Goal: Task Accomplishment & Management: Use online tool/utility

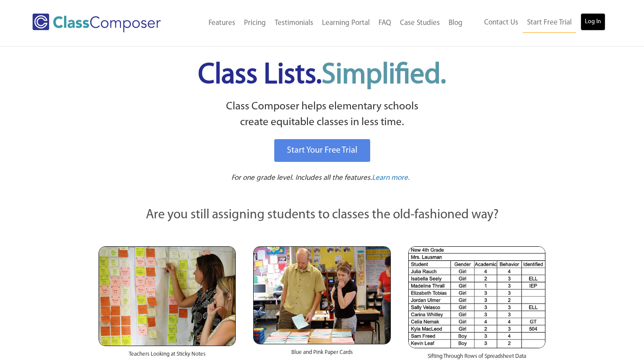
click at [590, 23] on link "Log In" at bounding box center [592, 22] width 25 height 18
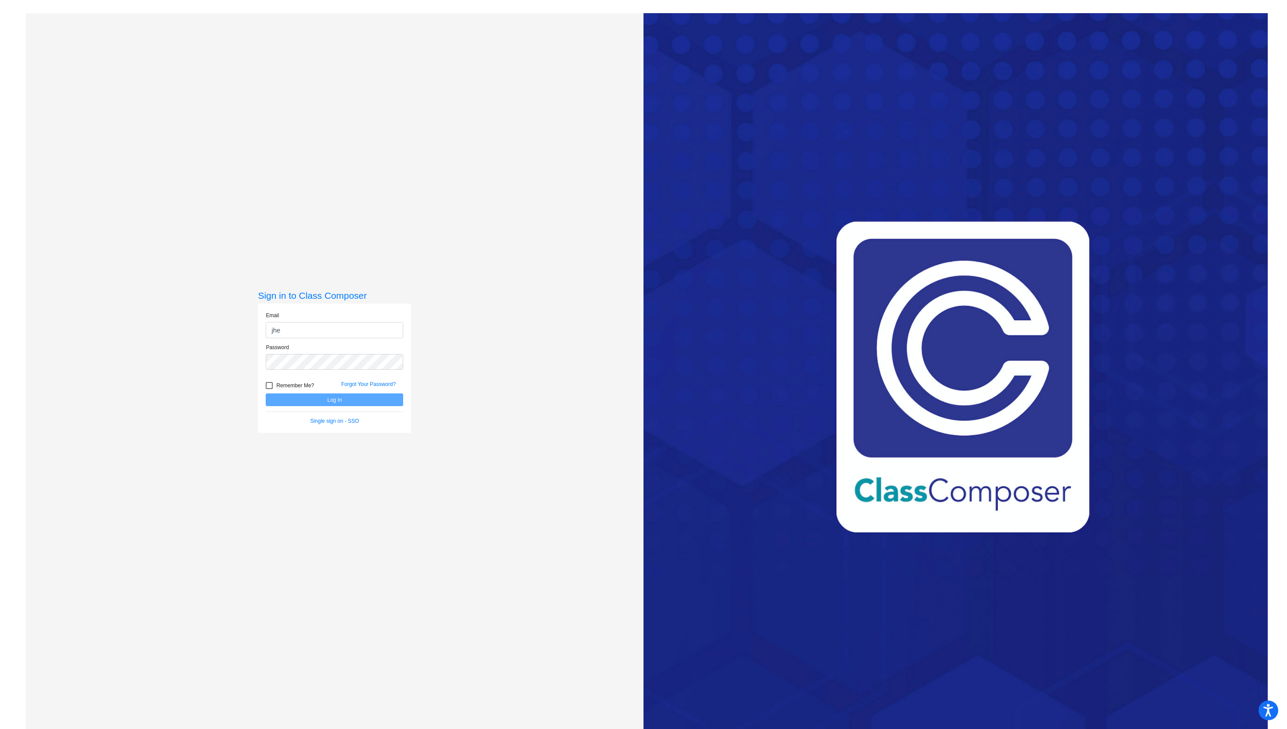
type input "jhettinga@blainesd.org"
click at [266, 393] on button "Log In" at bounding box center [334, 399] width 137 height 13
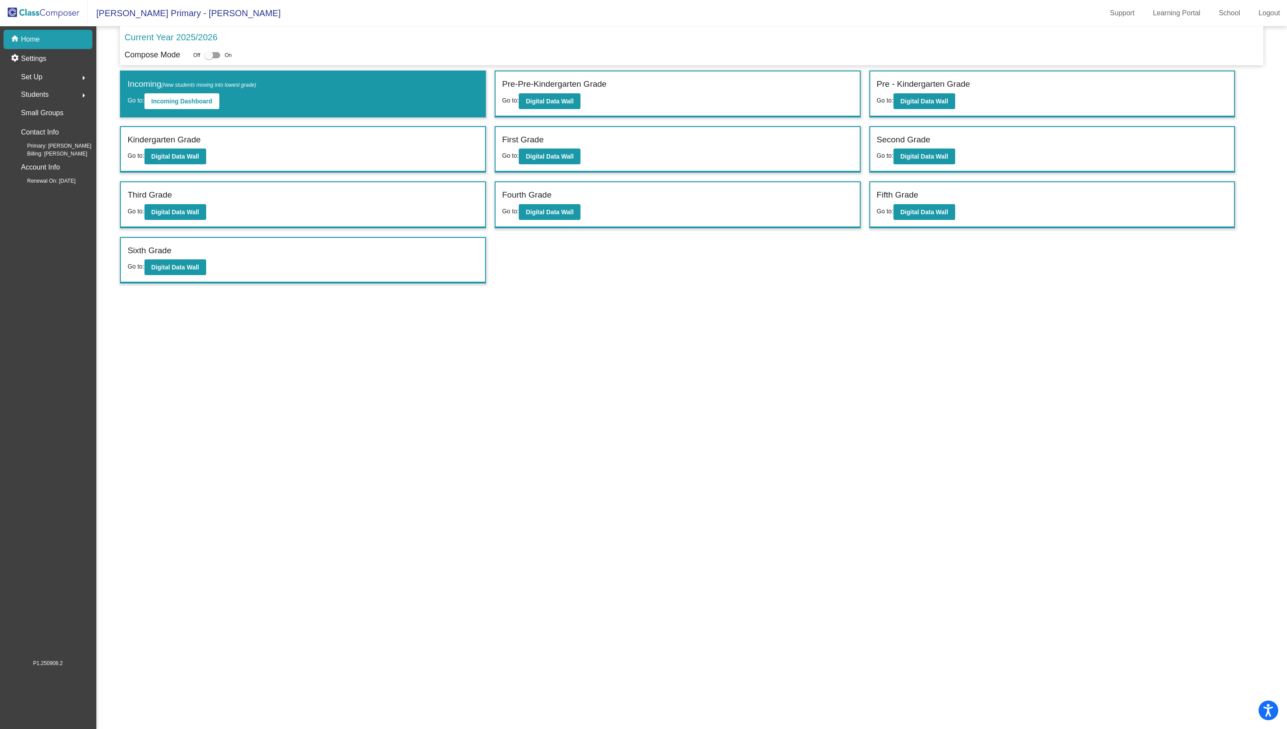
click at [162, 202] on div "Third Grade" at bounding box center [302, 196] width 351 height 15
click at [193, 212] on b "Digital Data Wall" at bounding box center [175, 211] width 48 height 7
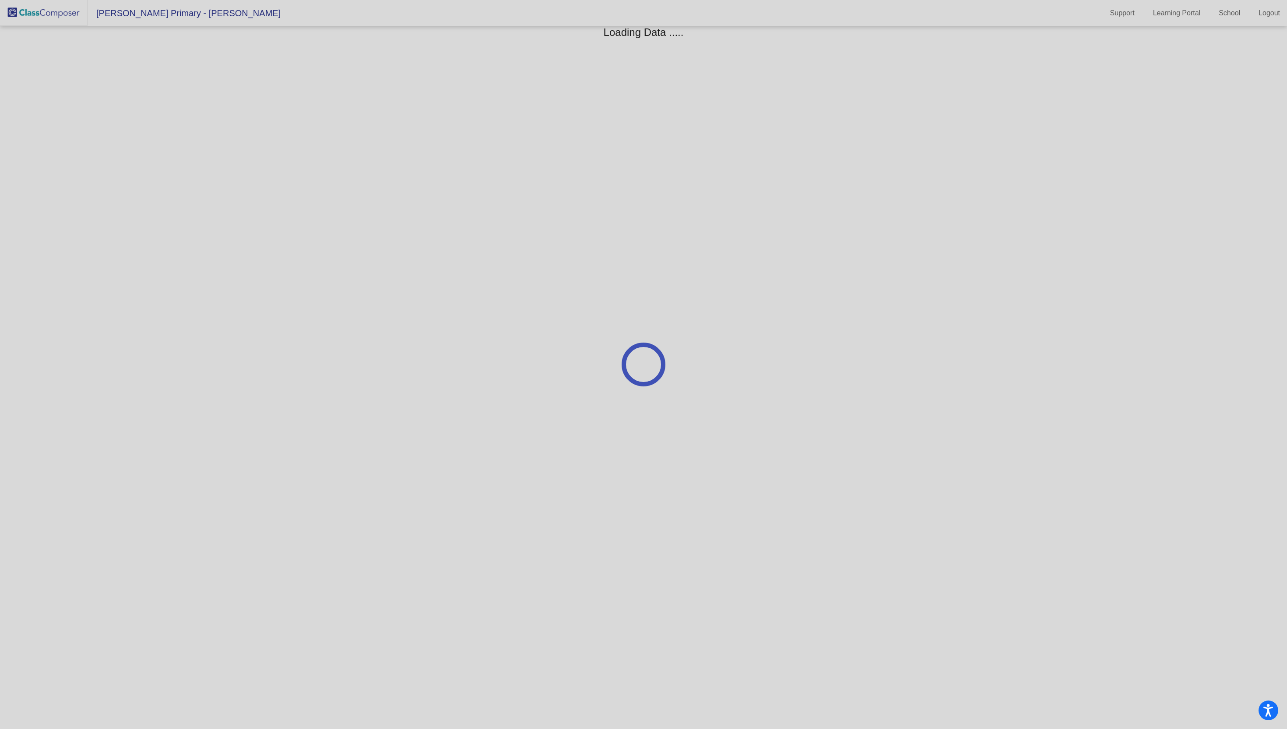
click at [193, 212] on div at bounding box center [643, 364] width 1287 height 729
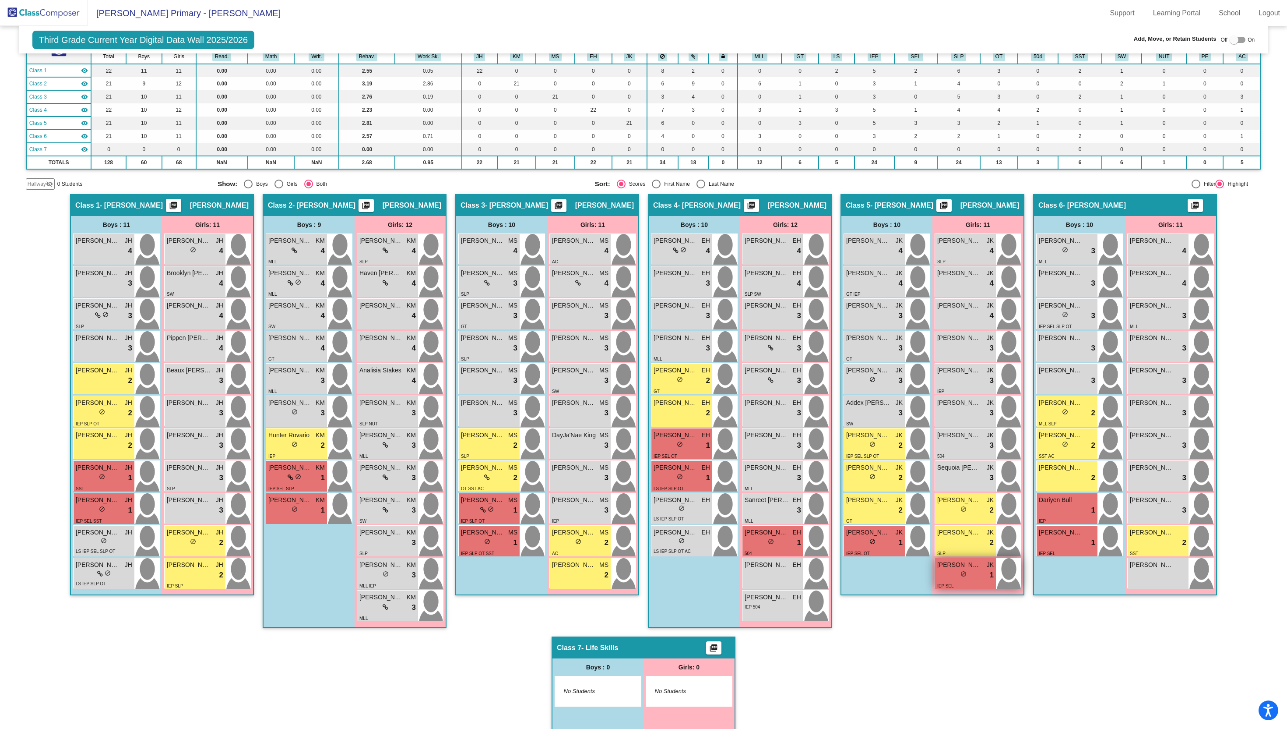
scroll to position [71, 0]
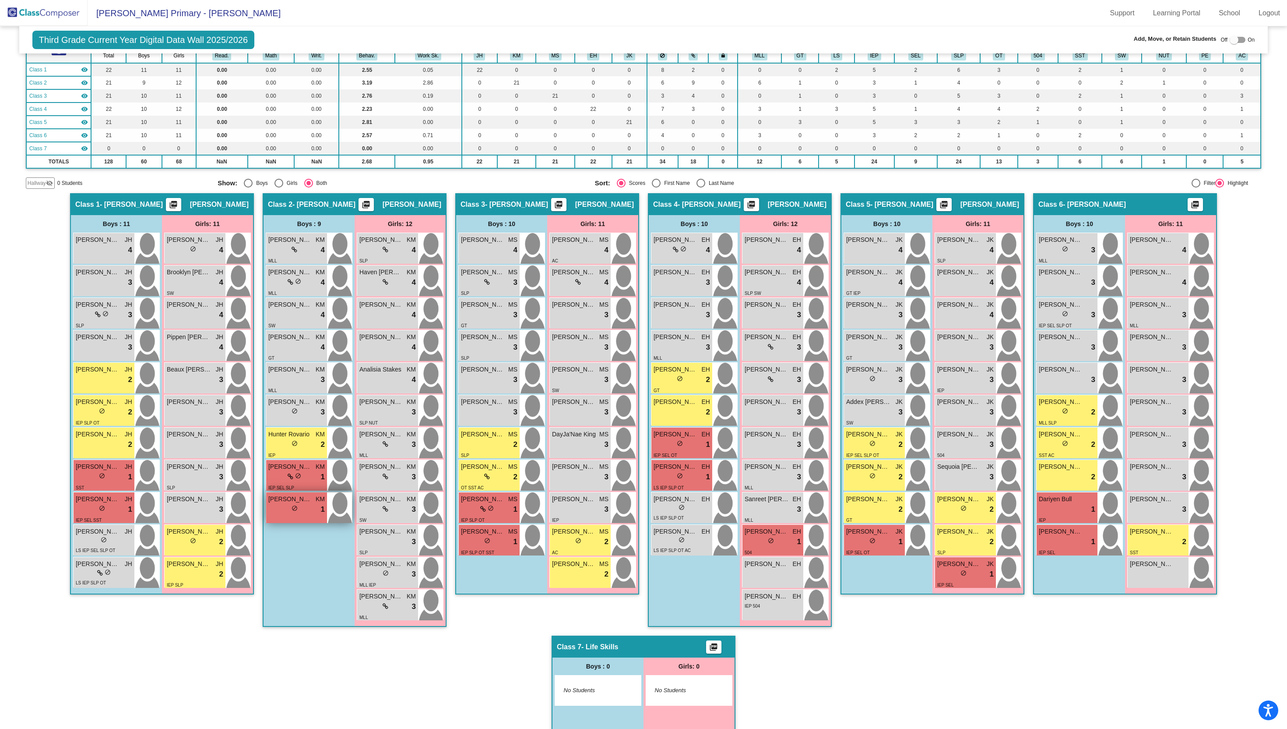
click at [306, 508] on div "lock do_not_disturb_alt 1" at bounding box center [296, 509] width 56 height 11
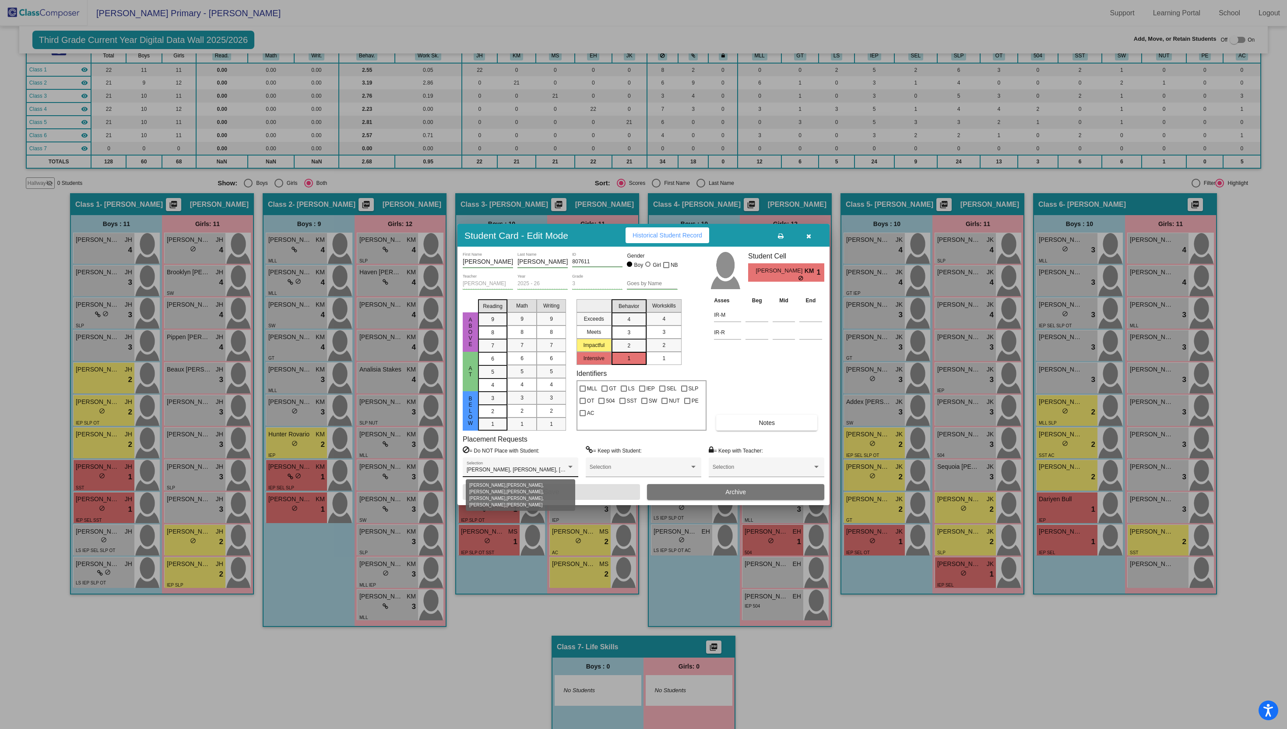
click at [557, 469] on span "Aria Chau, Castiel Guess, Ethan Barro, Laura Wyatt, Leonard Thompson, Salem O'N…" at bounding box center [650, 469] width 366 height 6
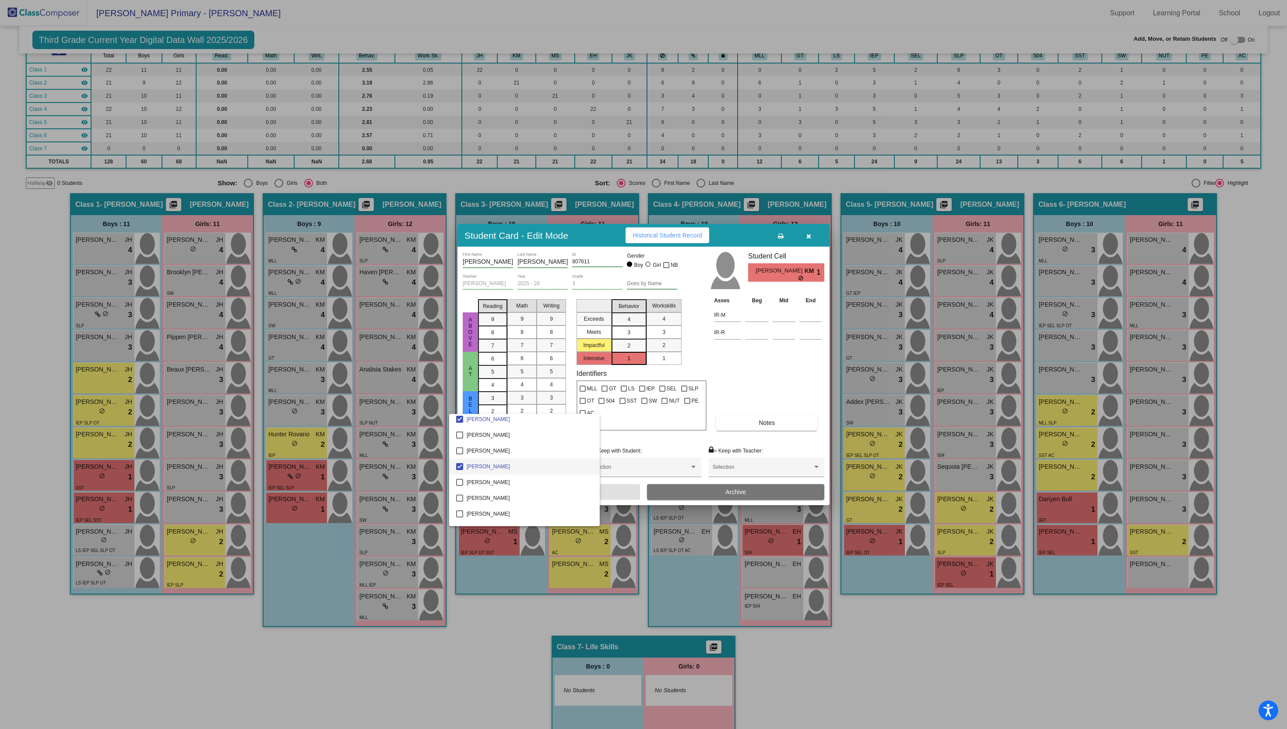
scroll to position [1890, 0]
click at [483, 656] on div at bounding box center [643, 364] width 1287 height 729
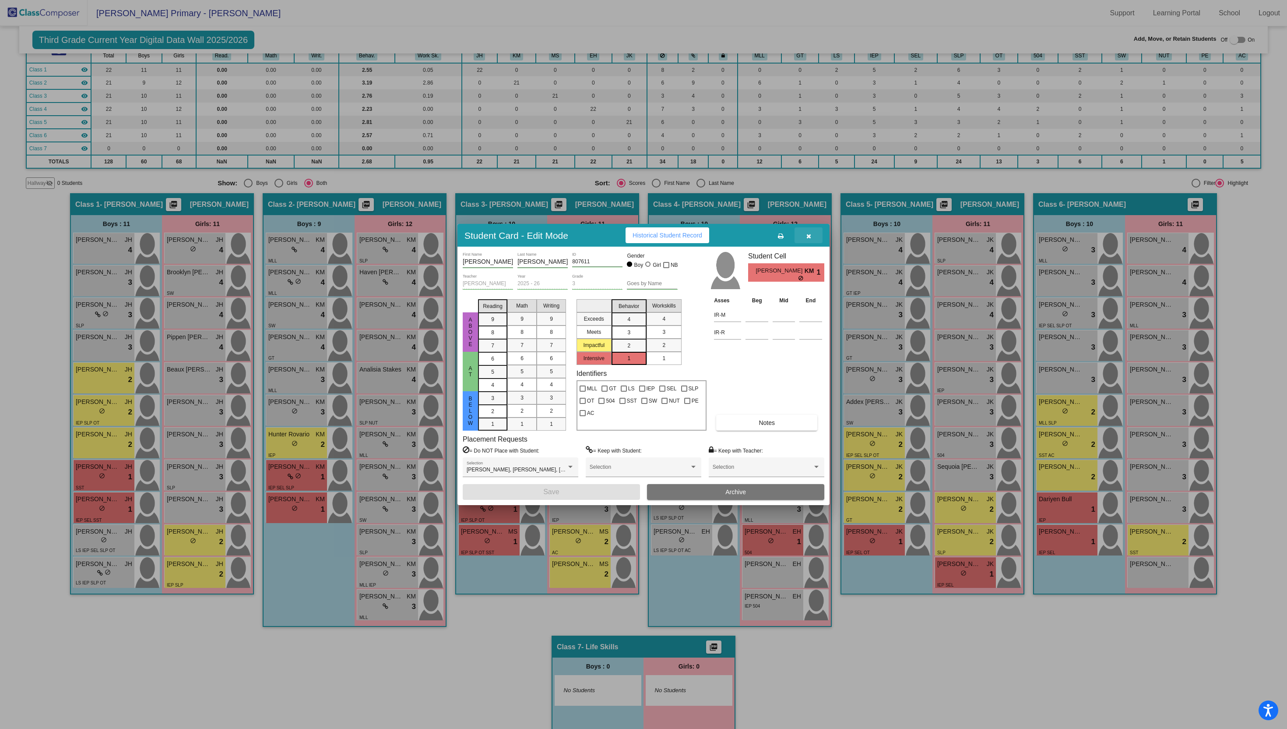
click at [807, 236] on icon "button" at bounding box center [809, 236] width 5 height 6
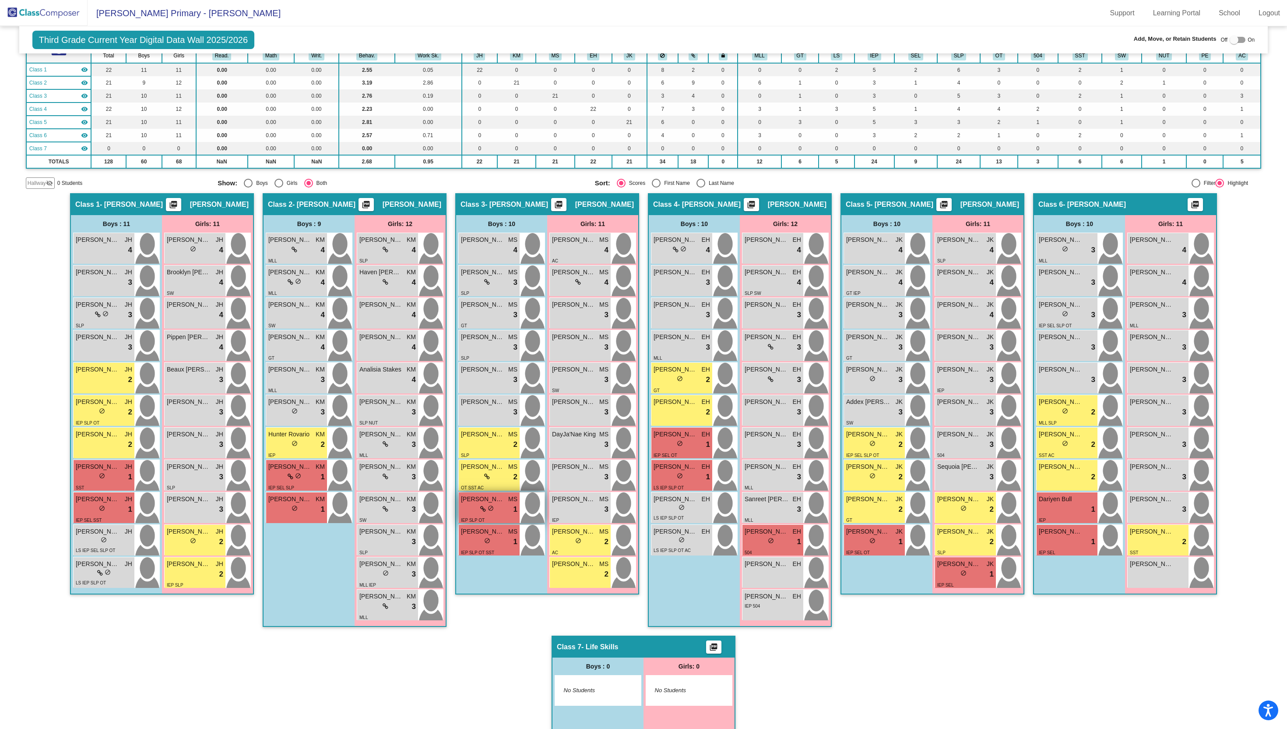
click at [499, 520] on div "IEP SLP OT" at bounding box center [489, 519] width 56 height 9
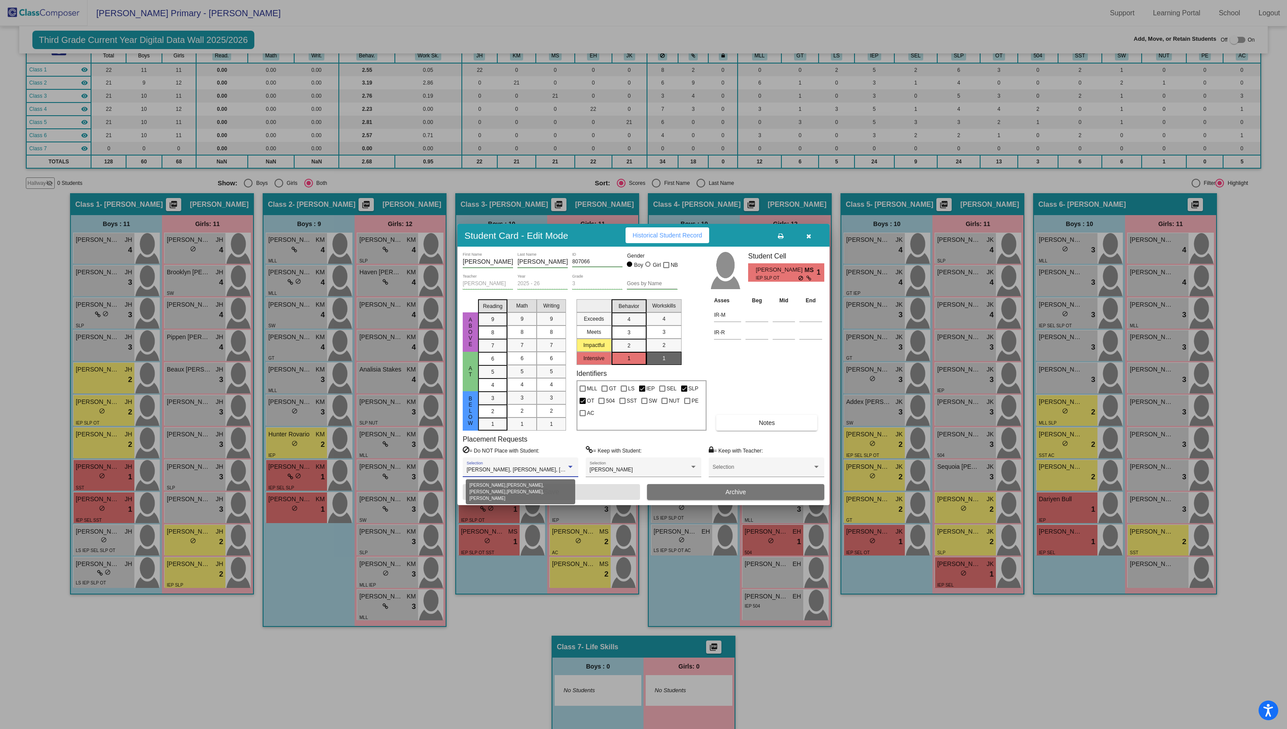
click at [553, 467] on span "Carson Bacon, Carson Lucero, Carson McCulloch, Elliott Hamilton, Ethan Barro" at bounding box center [581, 469] width 228 height 6
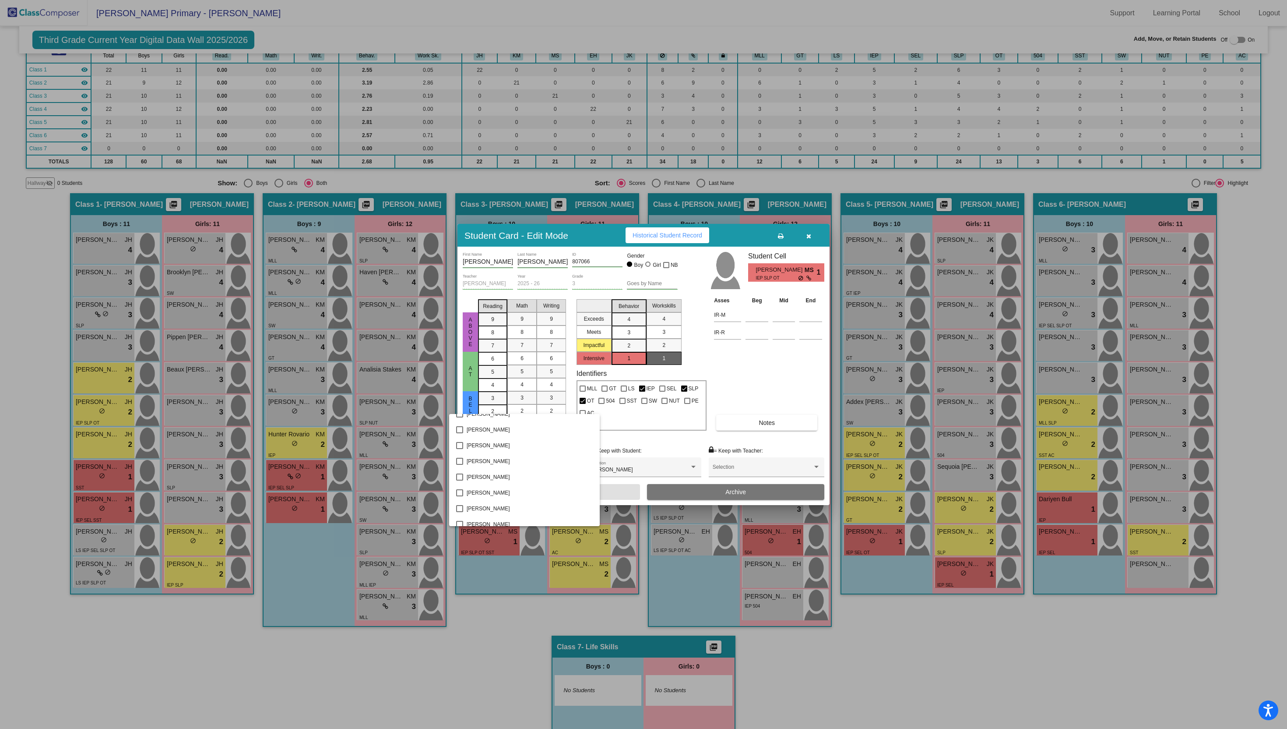
scroll to position [1874, 0]
click at [486, 643] on div at bounding box center [643, 364] width 1287 height 729
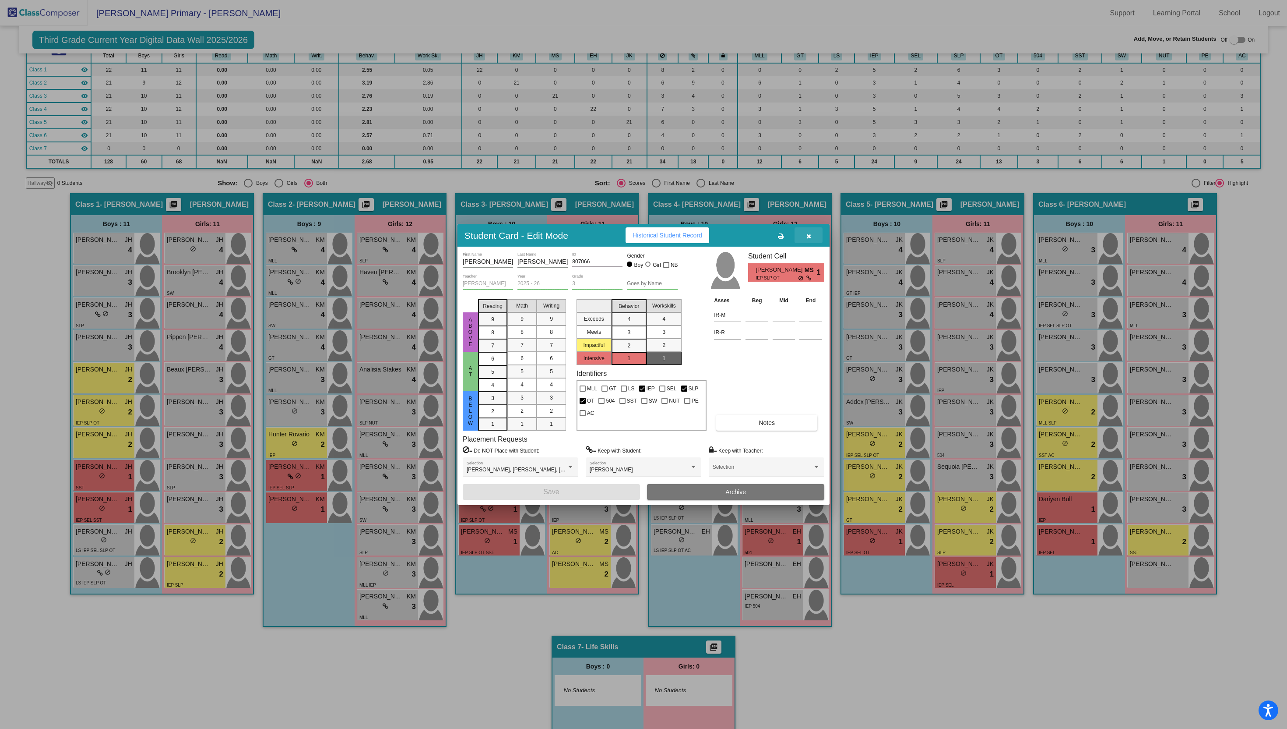
click at [812, 238] on button "button" at bounding box center [809, 235] width 28 height 16
